Goal: Information Seeking & Learning: Learn about a topic

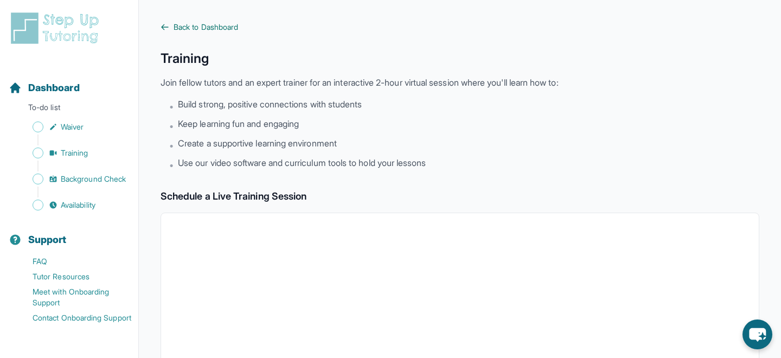
click at [176, 25] on span "Back to Dashboard" at bounding box center [206, 27] width 65 height 11
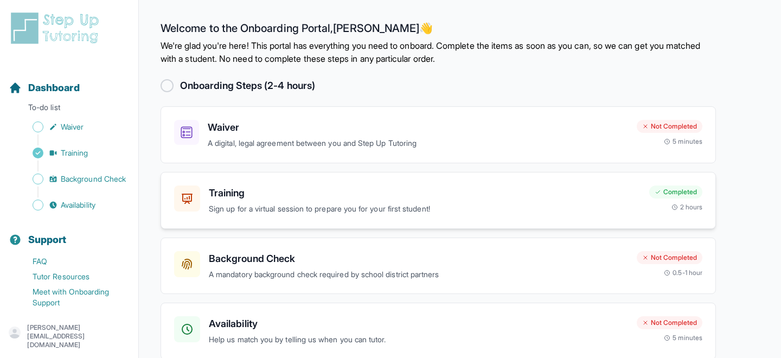
click at [227, 194] on h3 "Training" at bounding box center [425, 193] width 432 height 15
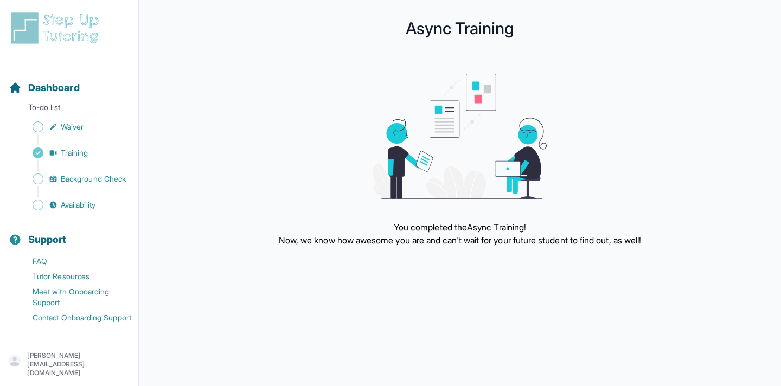
click at [87, 38] on img at bounding box center [57, 28] width 97 height 35
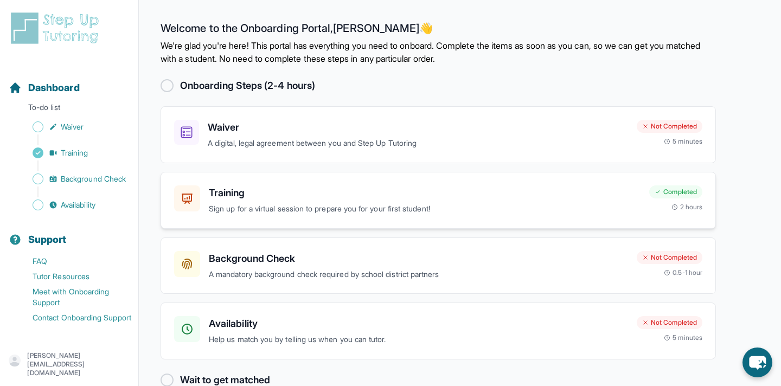
click at [231, 192] on h3 "Training" at bounding box center [425, 193] width 432 height 15
